Goal: Task Accomplishment & Management: Use online tool/utility

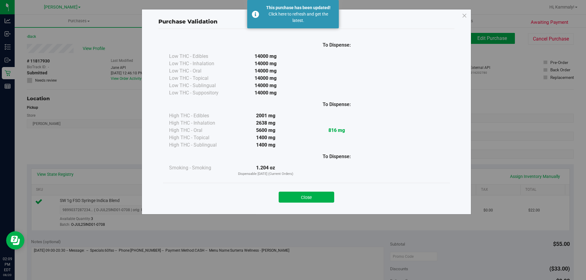
scroll to position [132, 0]
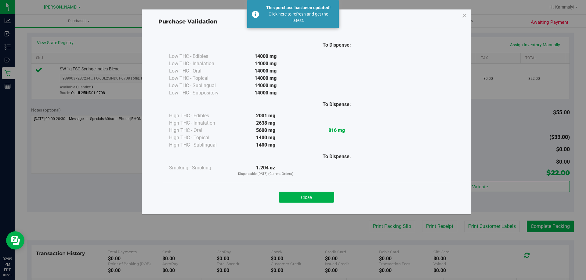
click at [2, 78] on div "Purchase Validation To Dispense: Low THC - Edibles 14000 mg" at bounding box center [295, 140] width 590 height 280
click at [297, 198] on button "Close" at bounding box center [306, 197] width 56 height 11
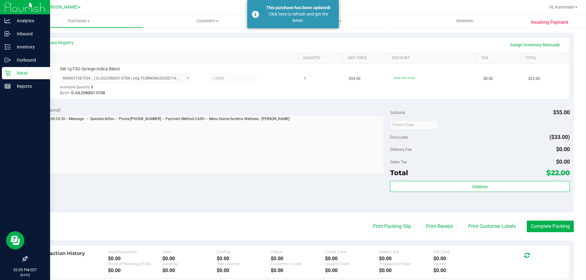
click at [12, 75] on p "Retail" at bounding box center [29, 73] width 37 height 7
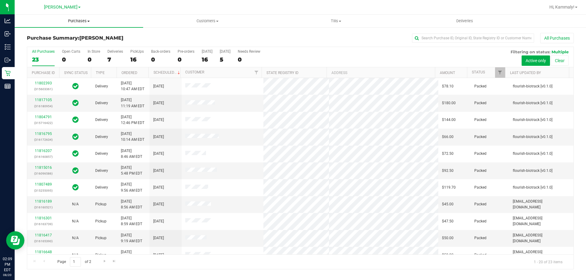
click at [74, 21] on span "Purchases" at bounding box center [79, 20] width 128 height 5
click at [63, 45] on li "Fulfillment" at bounding box center [79, 44] width 128 height 7
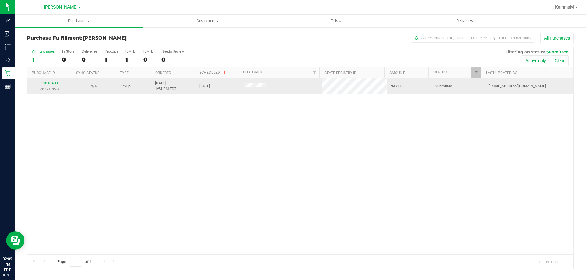
click at [52, 82] on link "11818433" at bounding box center [49, 83] width 17 height 4
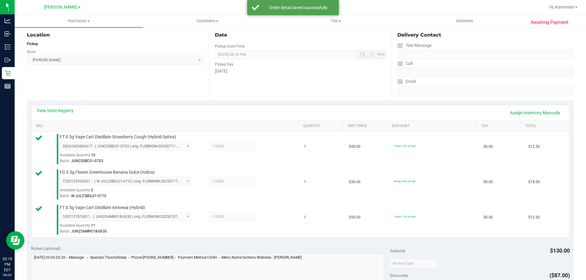
scroll to position [122, 0]
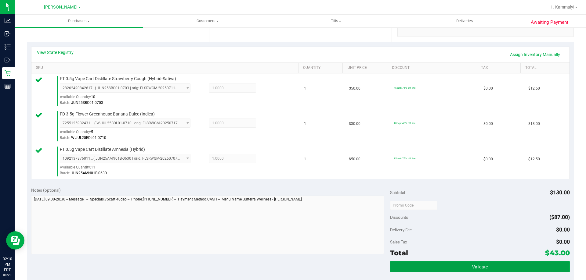
click at [412, 268] on button "Validate" at bounding box center [479, 266] width 179 height 11
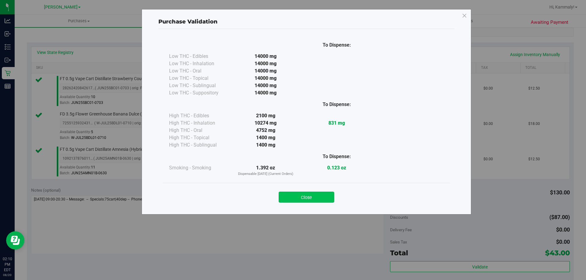
click at [303, 192] on button "Close" at bounding box center [306, 197] width 56 height 11
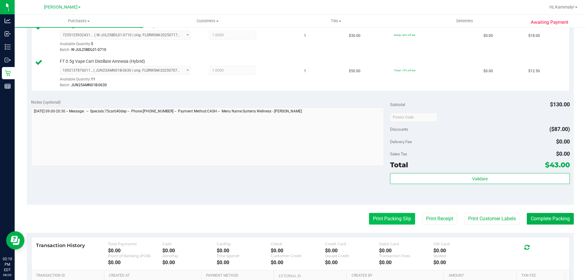
scroll to position [214, 0]
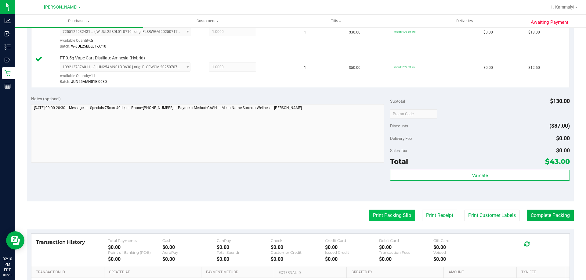
click at [386, 214] on button "Print Packing Slip" at bounding box center [392, 216] width 46 height 12
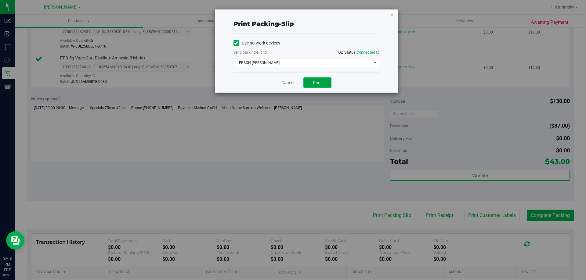
click at [319, 84] on span "Print" at bounding box center [317, 82] width 9 height 5
click at [282, 84] on link "Cancel" at bounding box center [287, 83] width 13 height 6
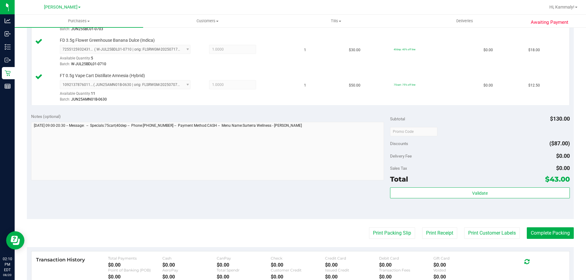
scroll to position [205, 0]
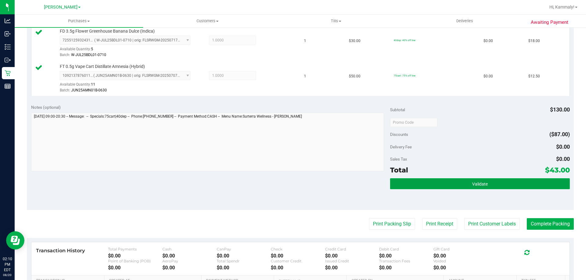
click at [493, 186] on button "Validate" at bounding box center [479, 183] width 179 height 11
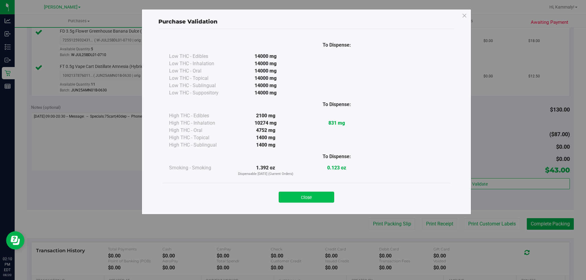
click at [317, 201] on button "Close" at bounding box center [306, 197] width 56 height 11
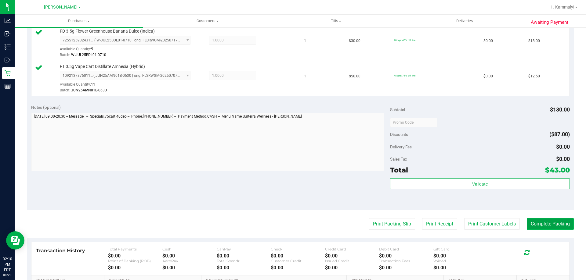
click at [547, 227] on button "Complete Packing" at bounding box center [549, 224] width 47 height 12
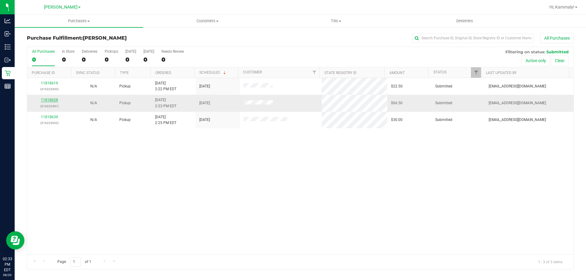
click at [52, 100] on link "11818628" at bounding box center [49, 100] width 17 height 4
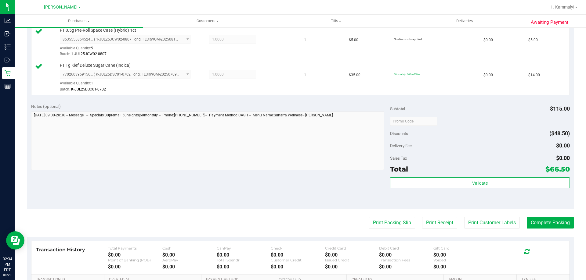
scroll to position [244, 0]
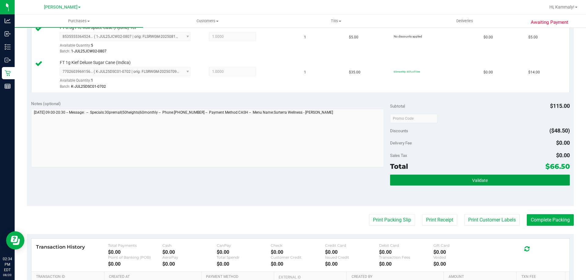
click at [472, 181] on span "Validate" at bounding box center [480, 180] width 16 height 5
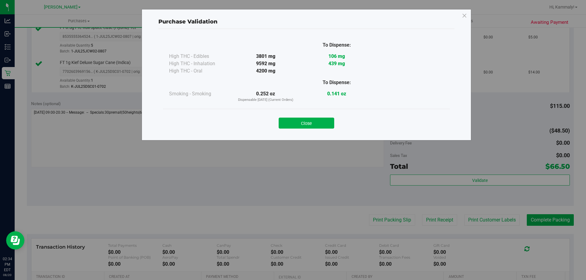
click at [291, 117] on div "Close" at bounding box center [306, 121] width 278 height 15
click at [293, 124] on button "Close" at bounding box center [306, 123] width 56 height 11
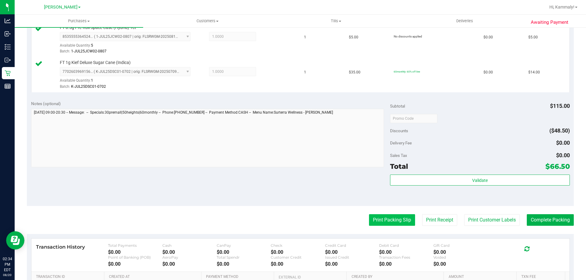
click at [372, 215] on button "Print Packing Slip" at bounding box center [392, 220] width 46 height 12
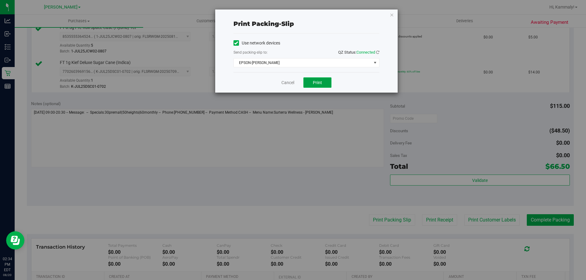
click at [316, 79] on button "Print" at bounding box center [317, 82] width 28 height 10
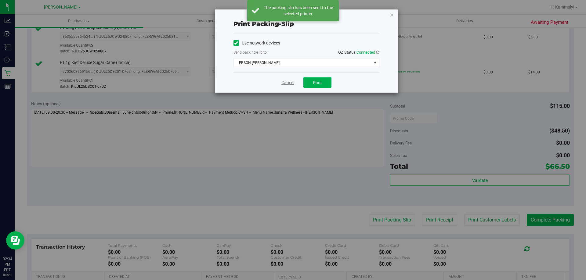
click at [283, 85] on link "Cancel" at bounding box center [287, 83] width 13 height 6
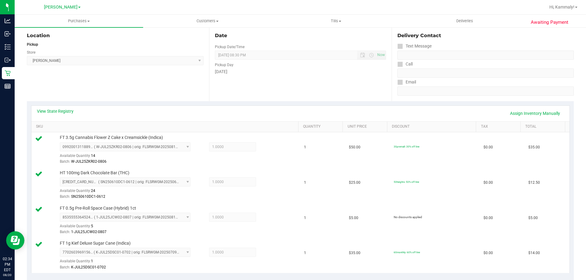
scroll to position [165, 0]
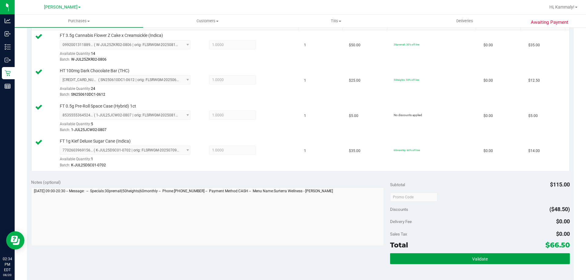
click at [494, 254] on button "Validate" at bounding box center [479, 258] width 179 height 11
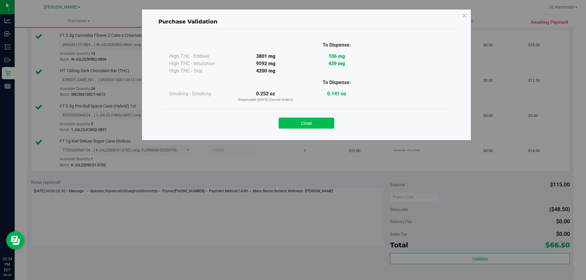
click at [319, 128] on button "Close" at bounding box center [306, 123] width 56 height 11
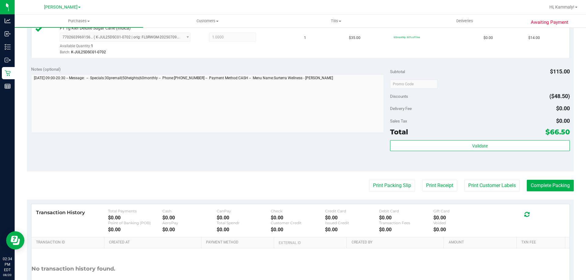
scroll to position [279, 0]
click at [549, 181] on button "Complete Packing" at bounding box center [549, 186] width 47 height 12
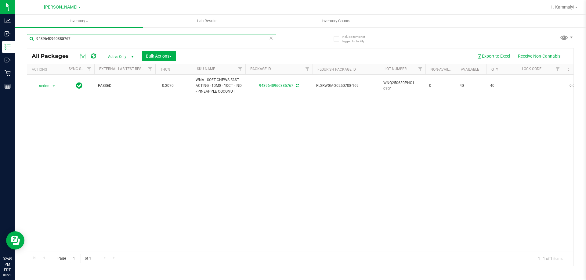
click at [96, 38] on input "9439640960385767" at bounding box center [151, 38] width 249 height 9
type input "bct"
